Goal: Navigation & Orientation: Find specific page/section

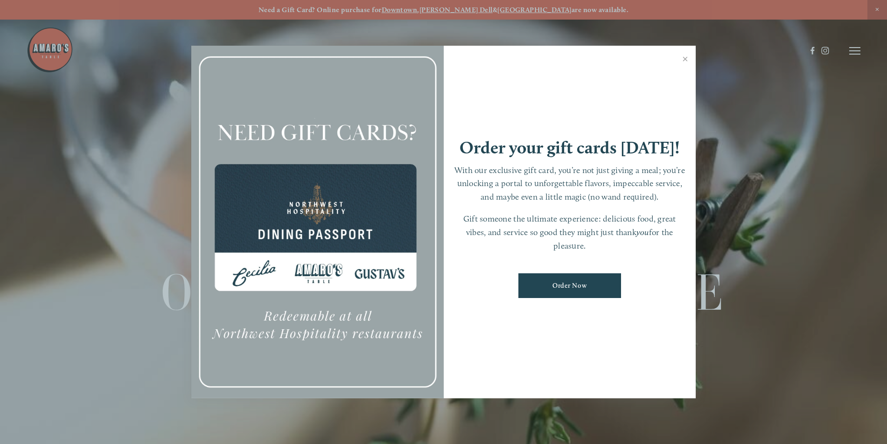
click at [823, 51] on div at bounding box center [443, 222] width 887 height 444
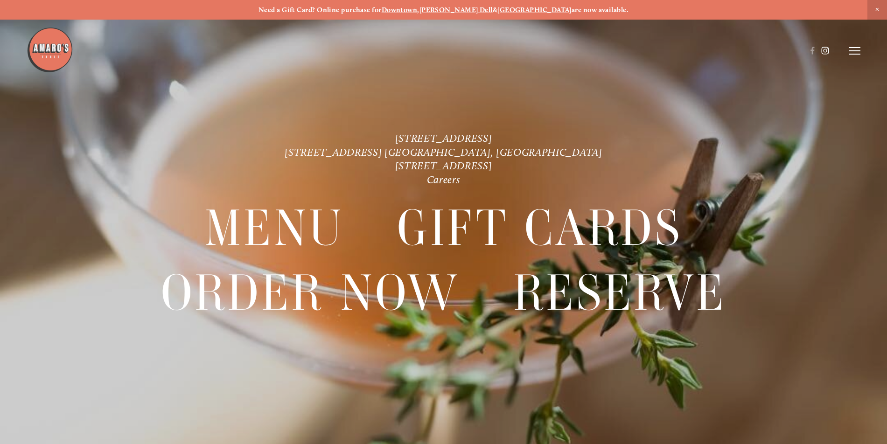
click at [825, 51] on use at bounding box center [825, 51] width 16 height 16
click at [810, 48] on use at bounding box center [813, 51] width 16 height 16
click at [855, 52] on icon at bounding box center [854, 51] width 11 height 8
click at [758, 52] on span "Gallery" at bounding box center [756, 50] width 23 height 9
